Goal: Contribute content

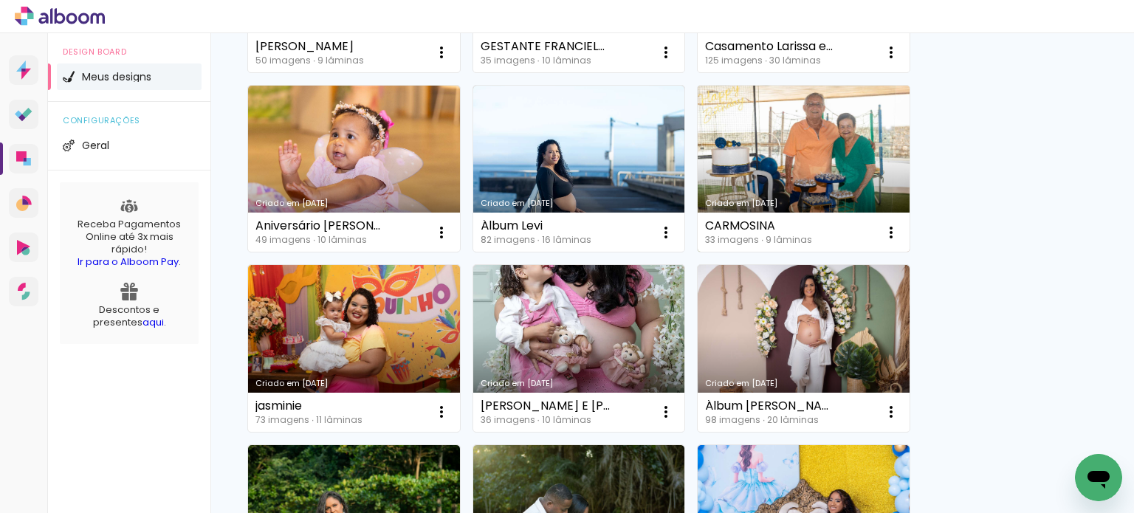
scroll to position [295, 0]
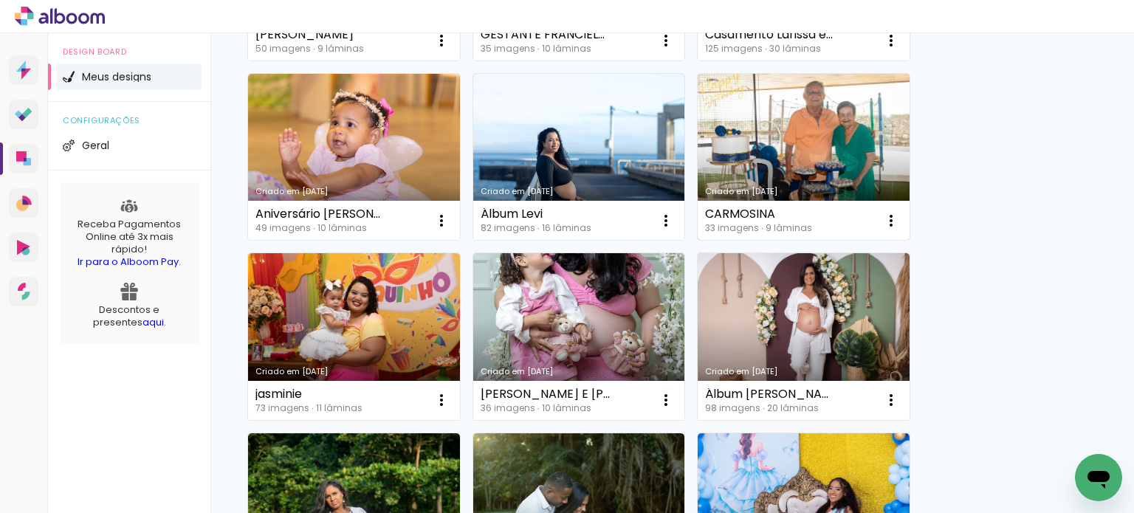
click at [812, 155] on link "Criado em [DATE]" at bounding box center [804, 157] width 212 height 167
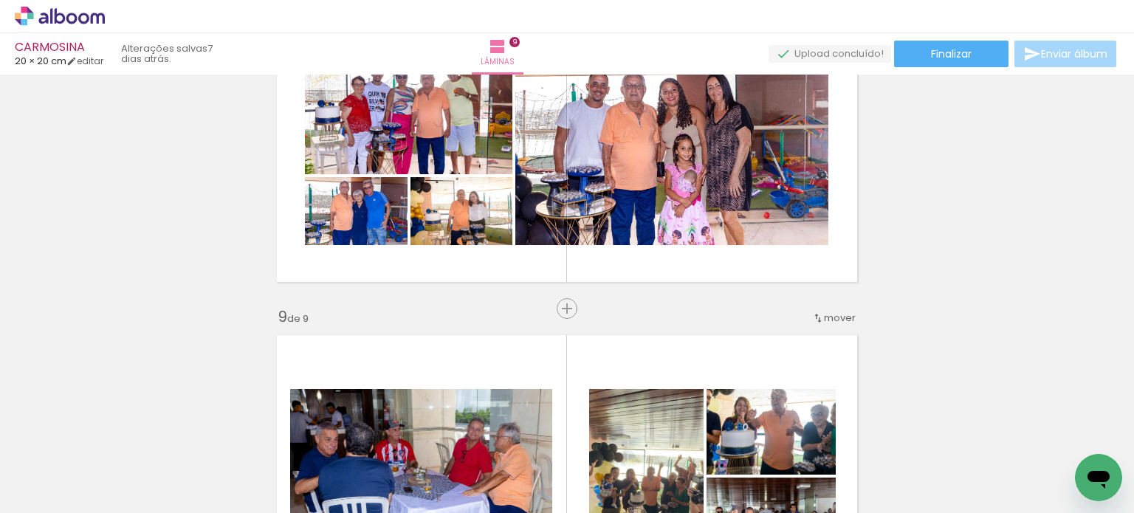
scroll to position [2693, 0]
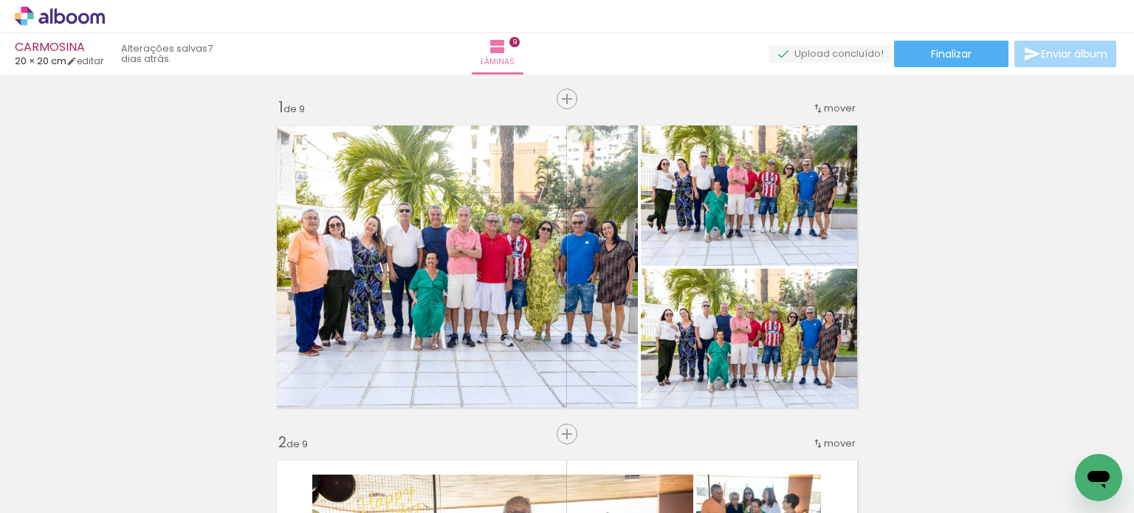
scroll to position [2693, 0]
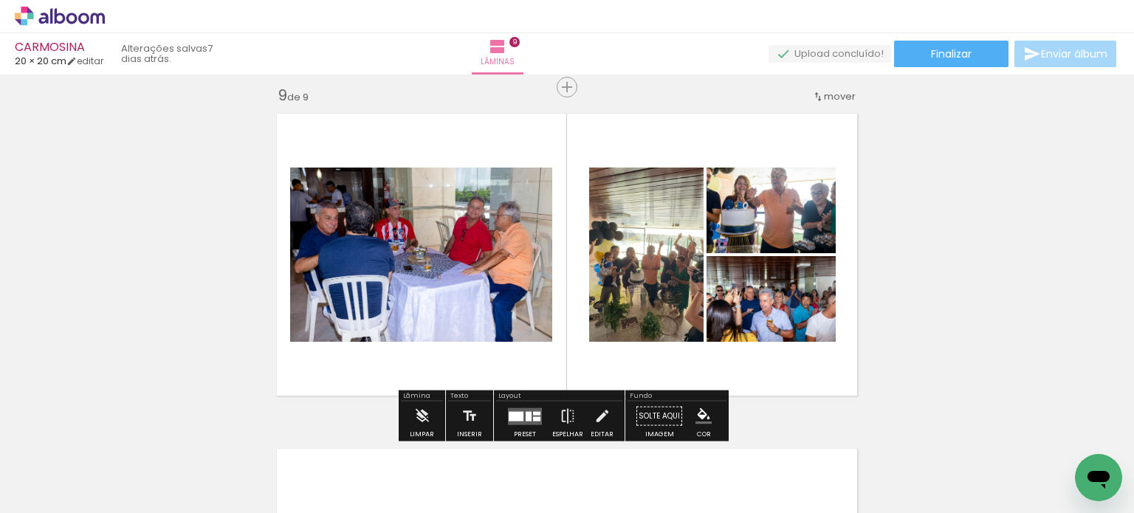
click at [30, 495] on iron-icon at bounding box center [22, 493] width 18 height 18
click at [0, 0] on input "file" at bounding box center [0, 0] width 0 height 0
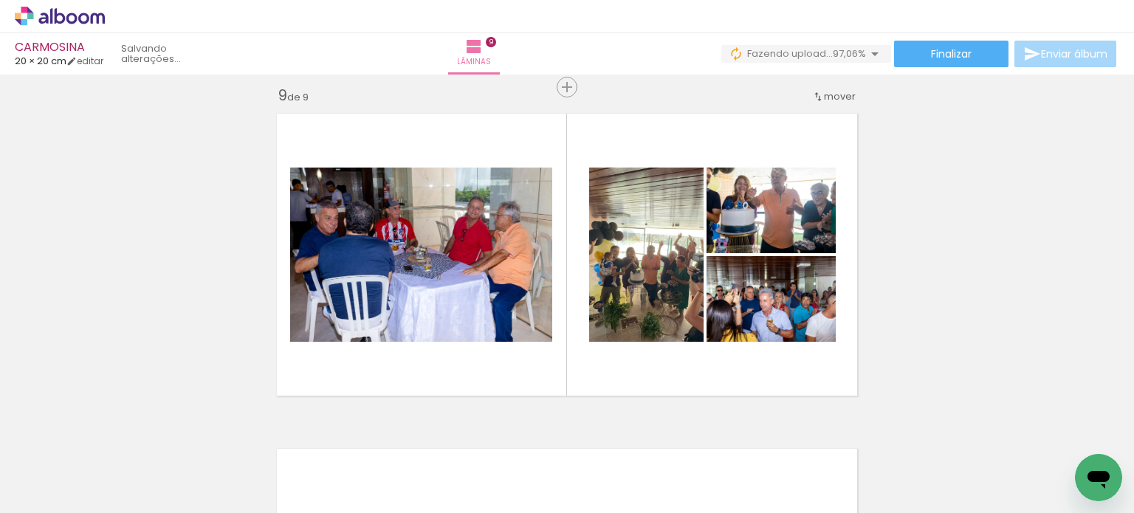
scroll to position [0, 1802]
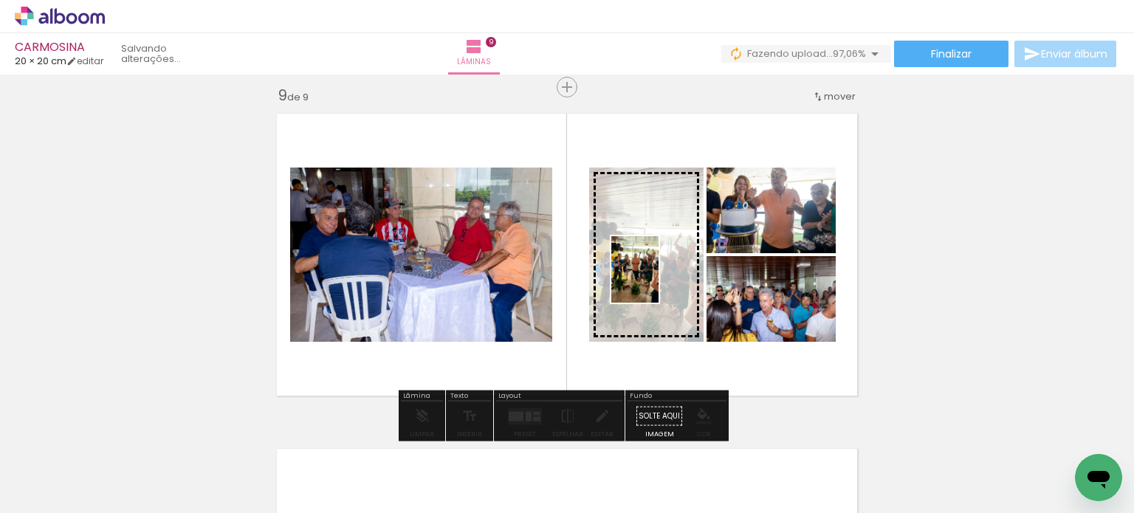
drag, startPoint x: 1074, startPoint y: 451, endPoint x: 656, endPoint y: 281, distance: 451.4
click at [656, 281] on quentale-workspace at bounding box center [567, 256] width 1134 height 513
